Goal: Task Accomplishment & Management: Use online tool/utility

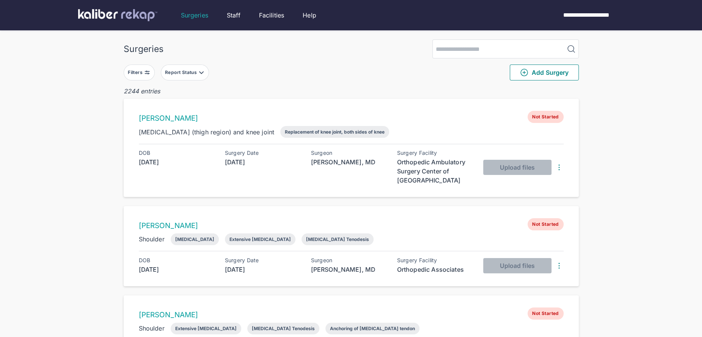
click at [146, 74] on img at bounding box center [147, 72] width 6 height 6
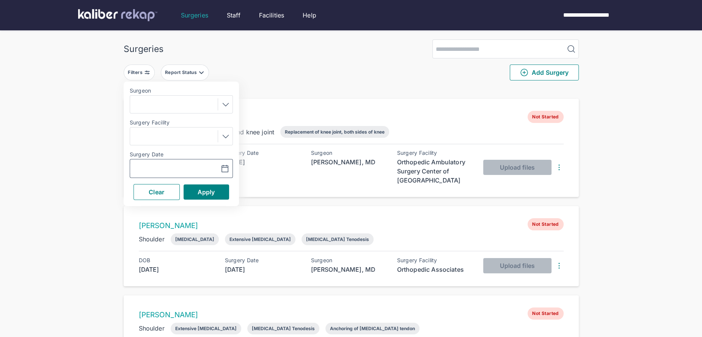
click at [230, 166] on button "button" at bounding box center [206, 168] width 52 height 17
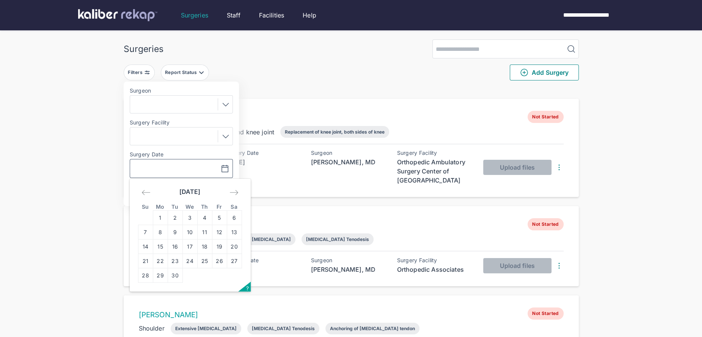
drag, startPoint x: 192, startPoint y: 262, endPoint x: 200, endPoint y: 247, distance: 17.0
click at [192, 262] on td "24" at bounding box center [189, 261] width 15 height 14
type input "**********"
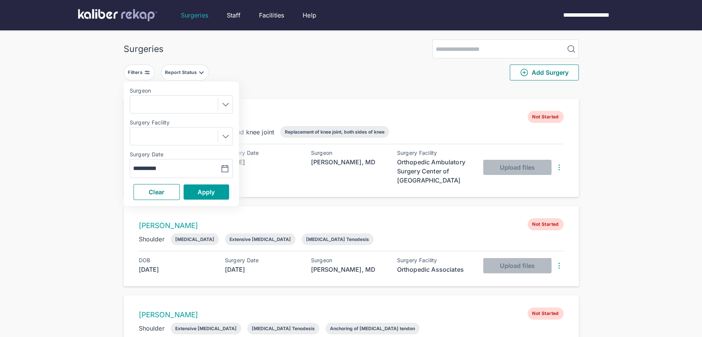
click at [206, 191] on span "Apply" at bounding box center [206, 192] width 17 height 8
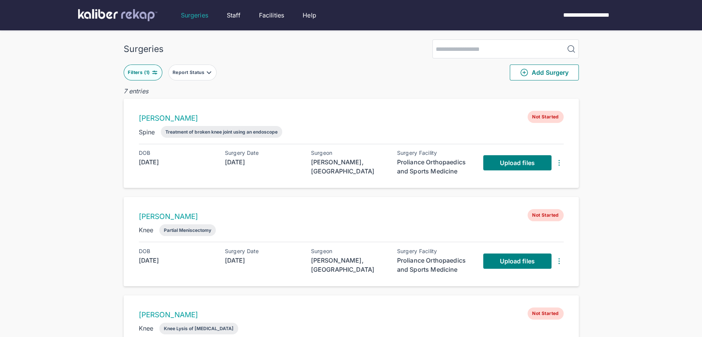
drag, startPoint x: 139, startPoint y: 67, endPoint x: 154, endPoint y: 77, distance: 18.4
click at [139, 67] on button "Filters ( 1 )" at bounding box center [143, 72] width 39 height 16
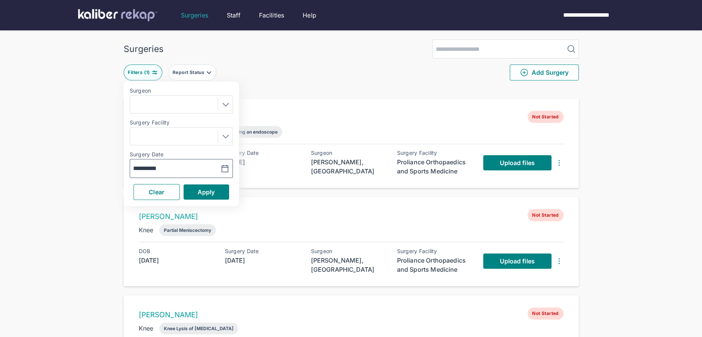
click at [229, 170] on icon "button" at bounding box center [224, 168] width 9 height 9
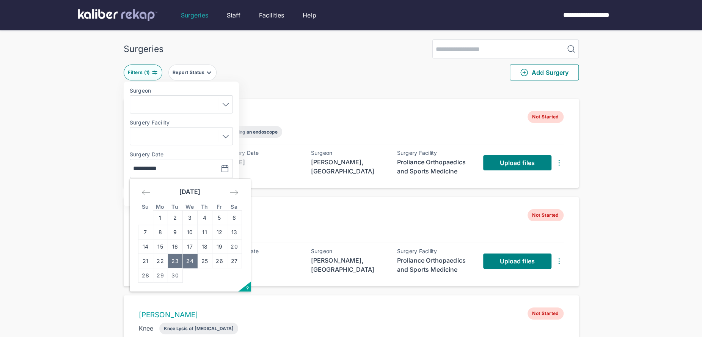
click at [176, 257] on td "23" at bounding box center [175, 261] width 15 height 14
type input "**********"
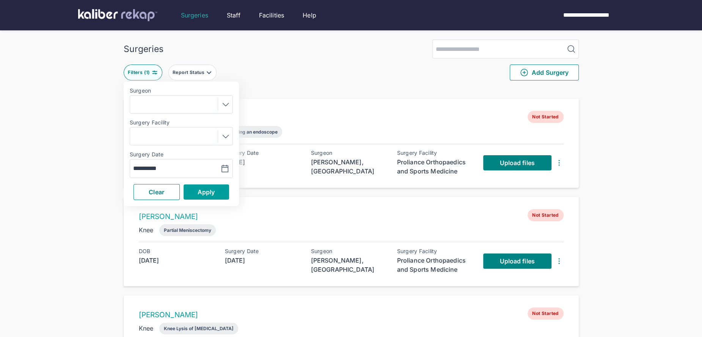
click at [195, 192] on button "Apply" at bounding box center [207, 191] width 46 height 15
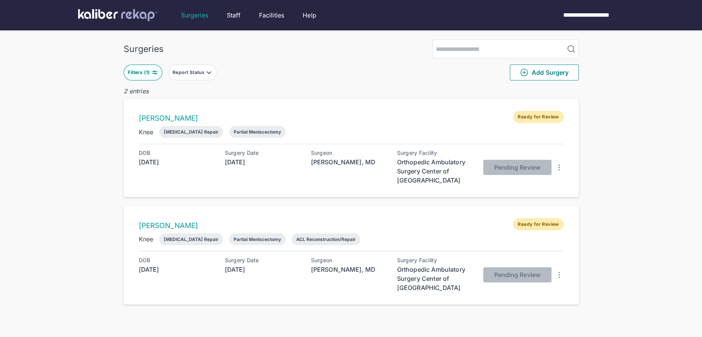
click at [152, 72] on img at bounding box center [155, 72] width 6 height 6
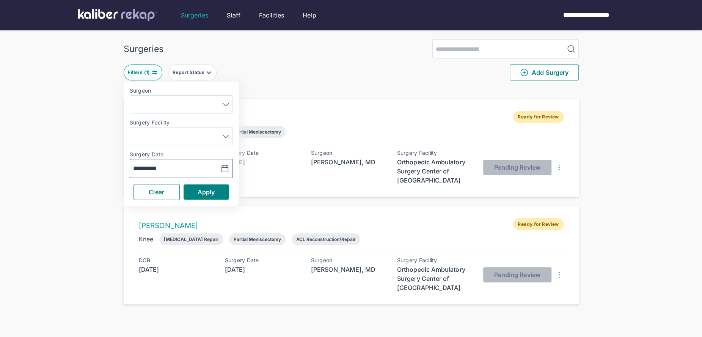
click at [222, 169] on icon "button" at bounding box center [224, 168] width 9 height 9
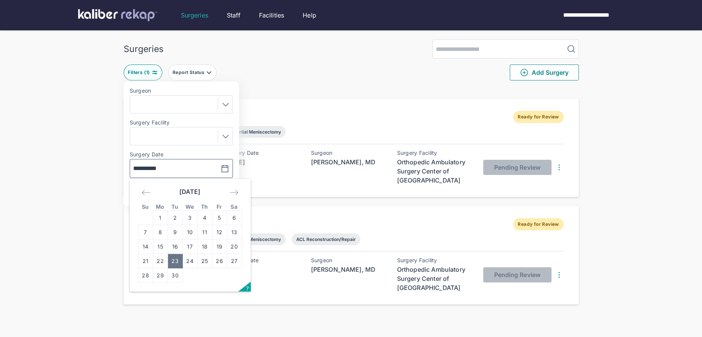
drag, startPoint x: 190, startPoint y: 267, endPoint x: 203, endPoint y: 236, distance: 33.0
click at [190, 266] on td "24" at bounding box center [189, 261] width 15 height 14
type input "**********"
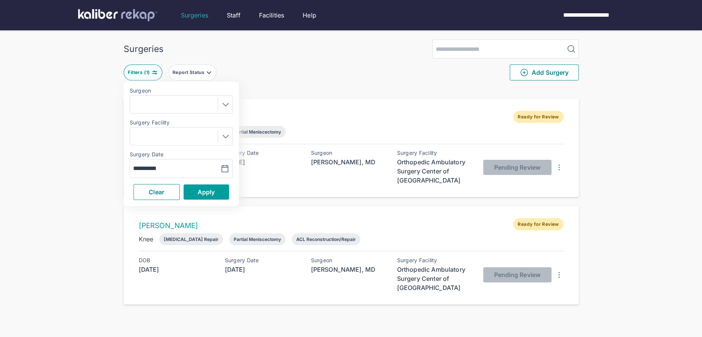
click at [204, 195] on span "Apply" at bounding box center [206, 192] width 17 height 8
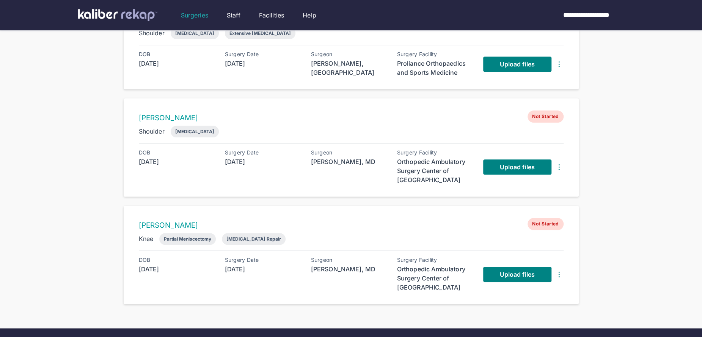
scroll to position [487, 0]
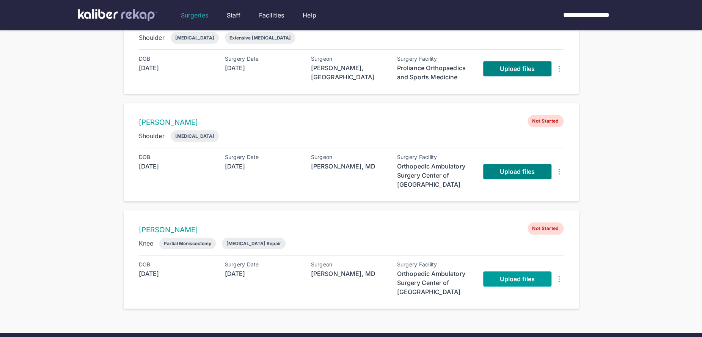
click at [494, 275] on link "Upload files" at bounding box center [517, 278] width 68 height 15
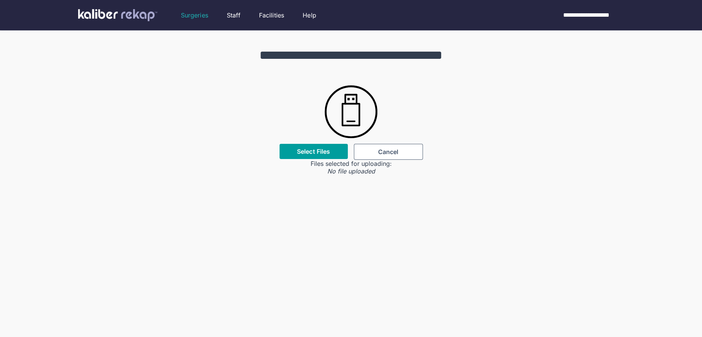
click at [322, 157] on div "Select Files" at bounding box center [313, 151] width 68 height 15
click at [306, 151] on label "Select Files" at bounding box center [313, 152] width 33 height 8
click at [0, 0] on input "Select Files" at bounding box center [0, 0] width 0 height 0
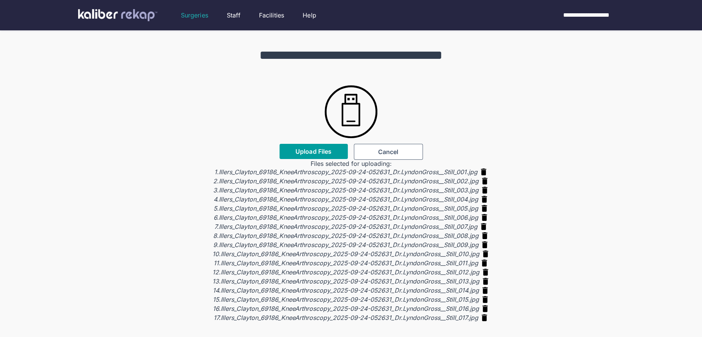
click at [323, 153] on span "Upload Files" at bounding box center [313, 152] width 36 height 8
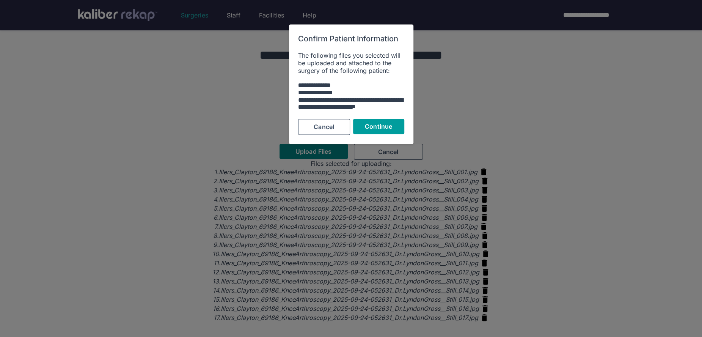
click at [394, 125] on button "Continue" at bounding box center [378, 126] width 51 height 15
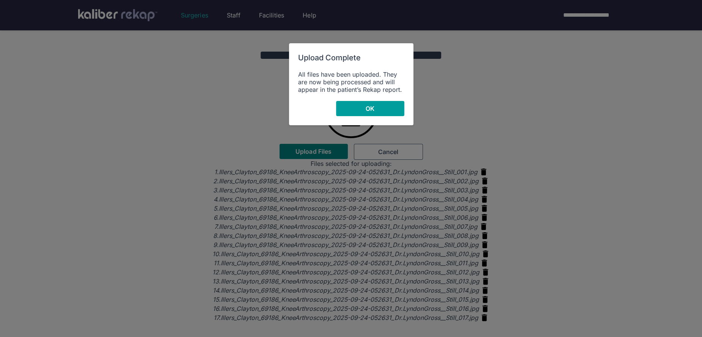
click at [388, 113] on button "OK" at bounding box center [370, 108] width 68 height 15
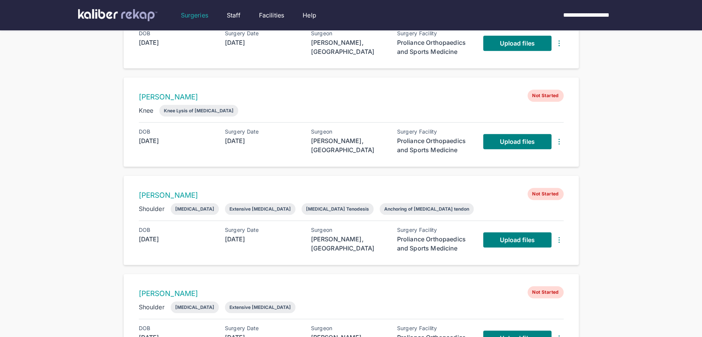
scroll to position [205, 0]
